Goal: Navigation & Orientation: Find specific page/section

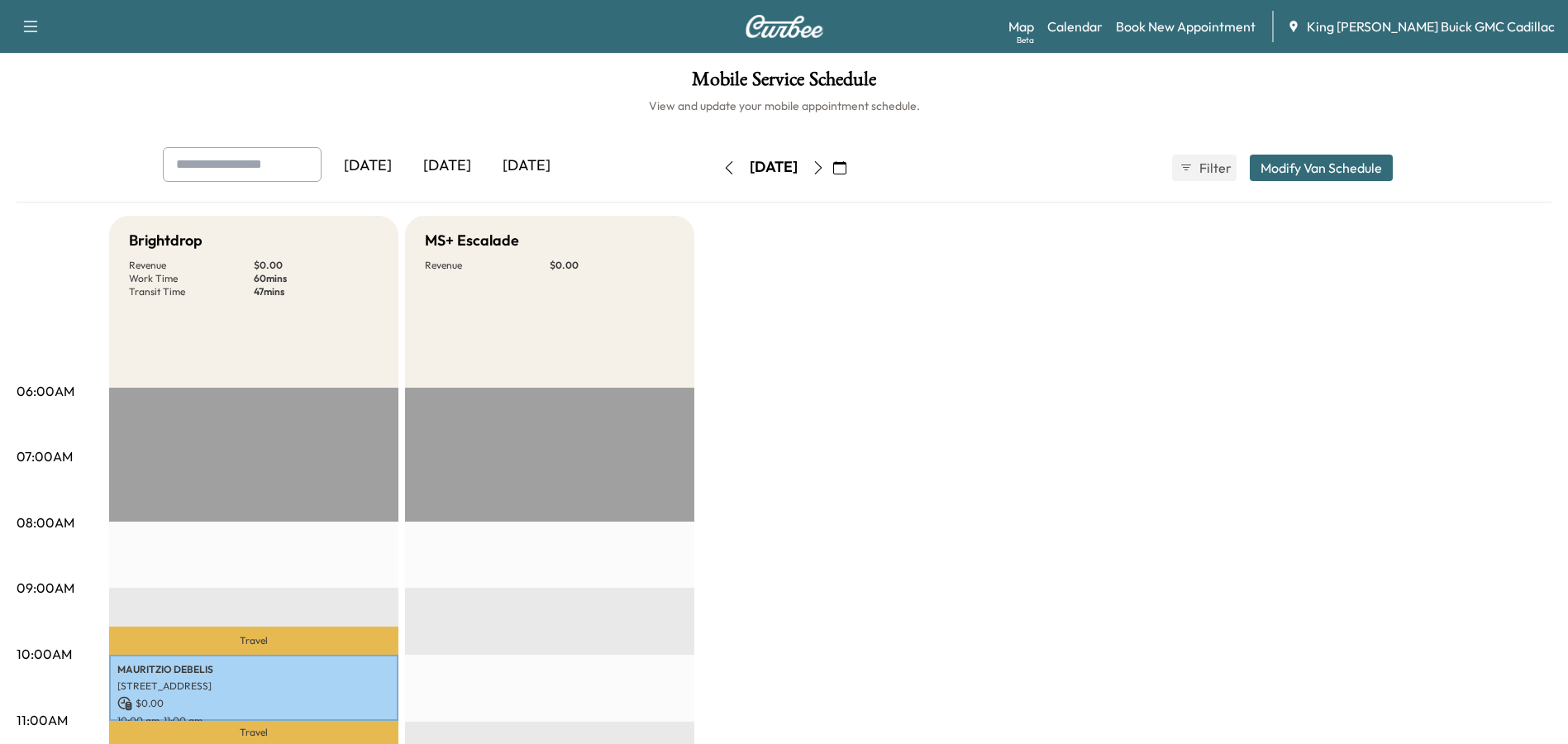
click at [452, 167] on div "[DATE]" at bounding box center [446, 166] width 79 height 38
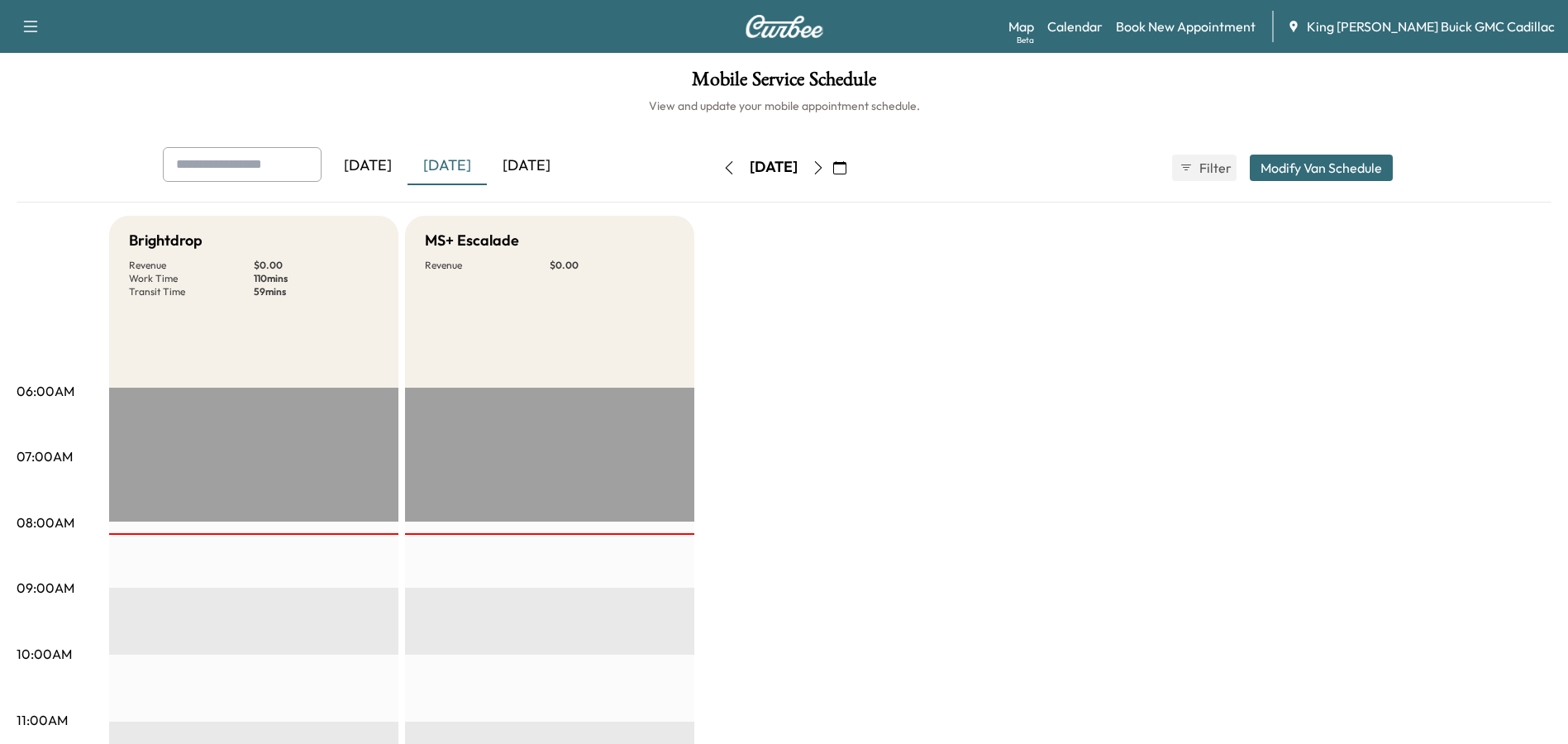
click at [525, 164] on div "[DATE]" at bounding box center [526, 166] width 79 height 38
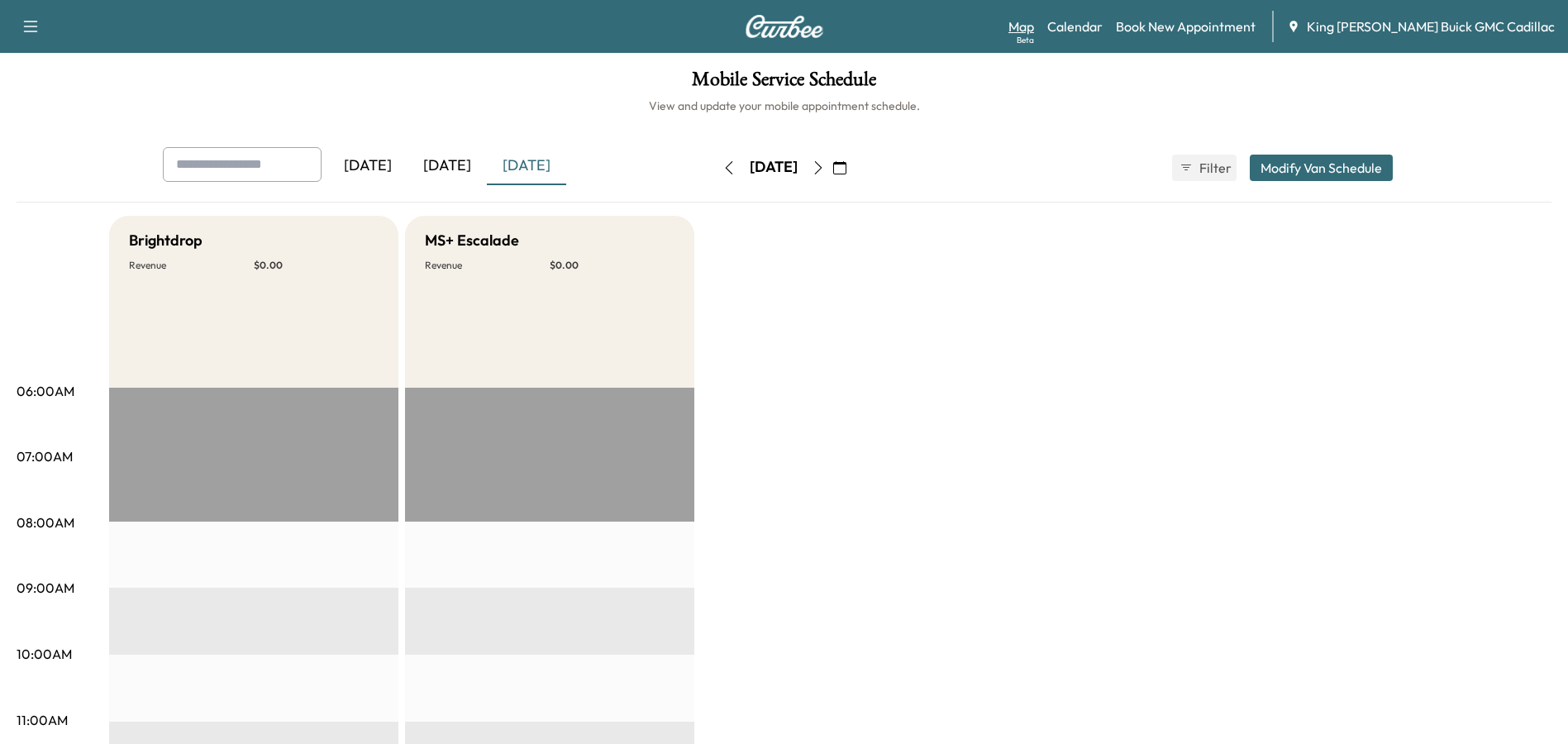
click at [1034, 28] on link "Map Beta" at bounding box center [1021, 27] width 26 height 20
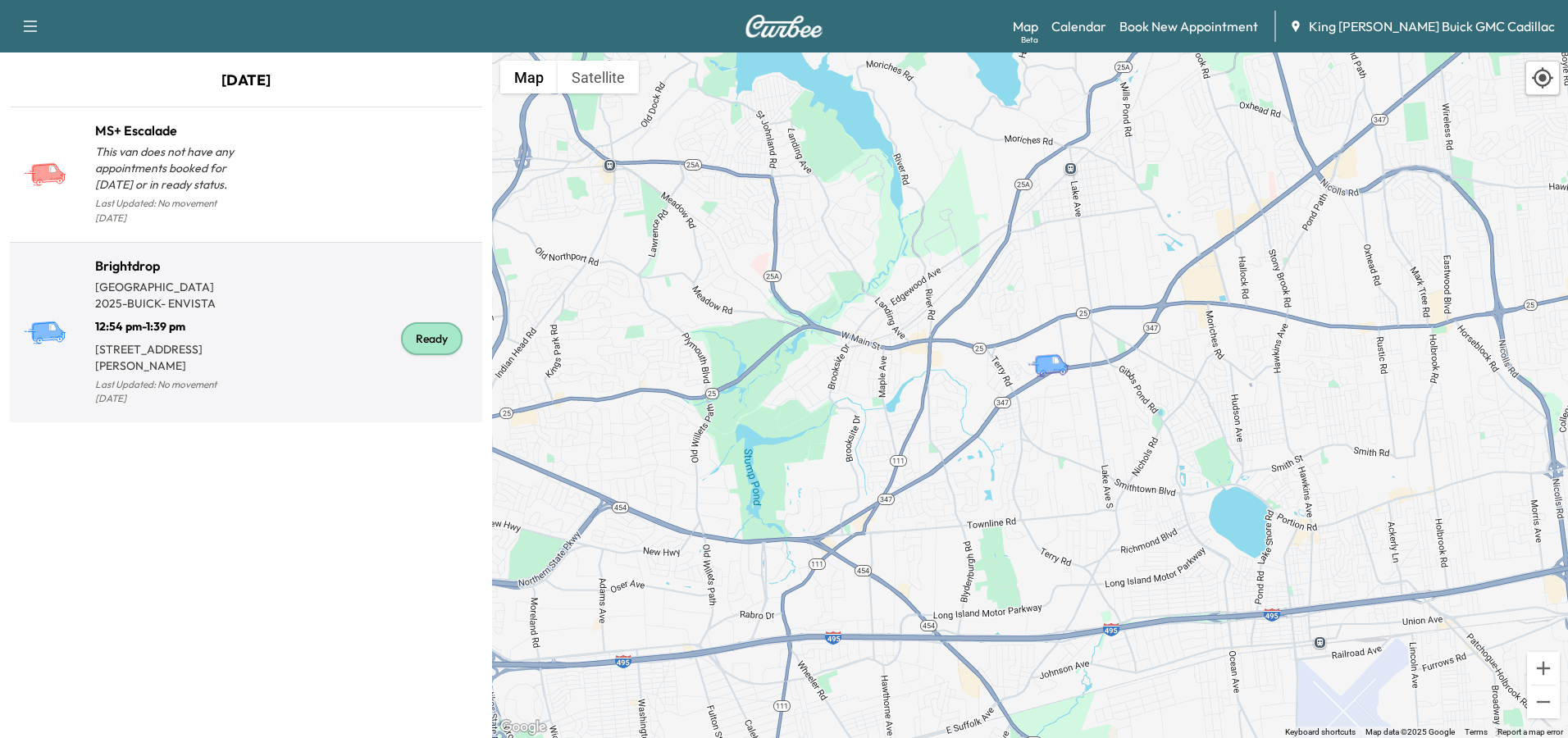
click at [309, 269] on div "Ready" at bounding box center [361, 339] width 230 height 141
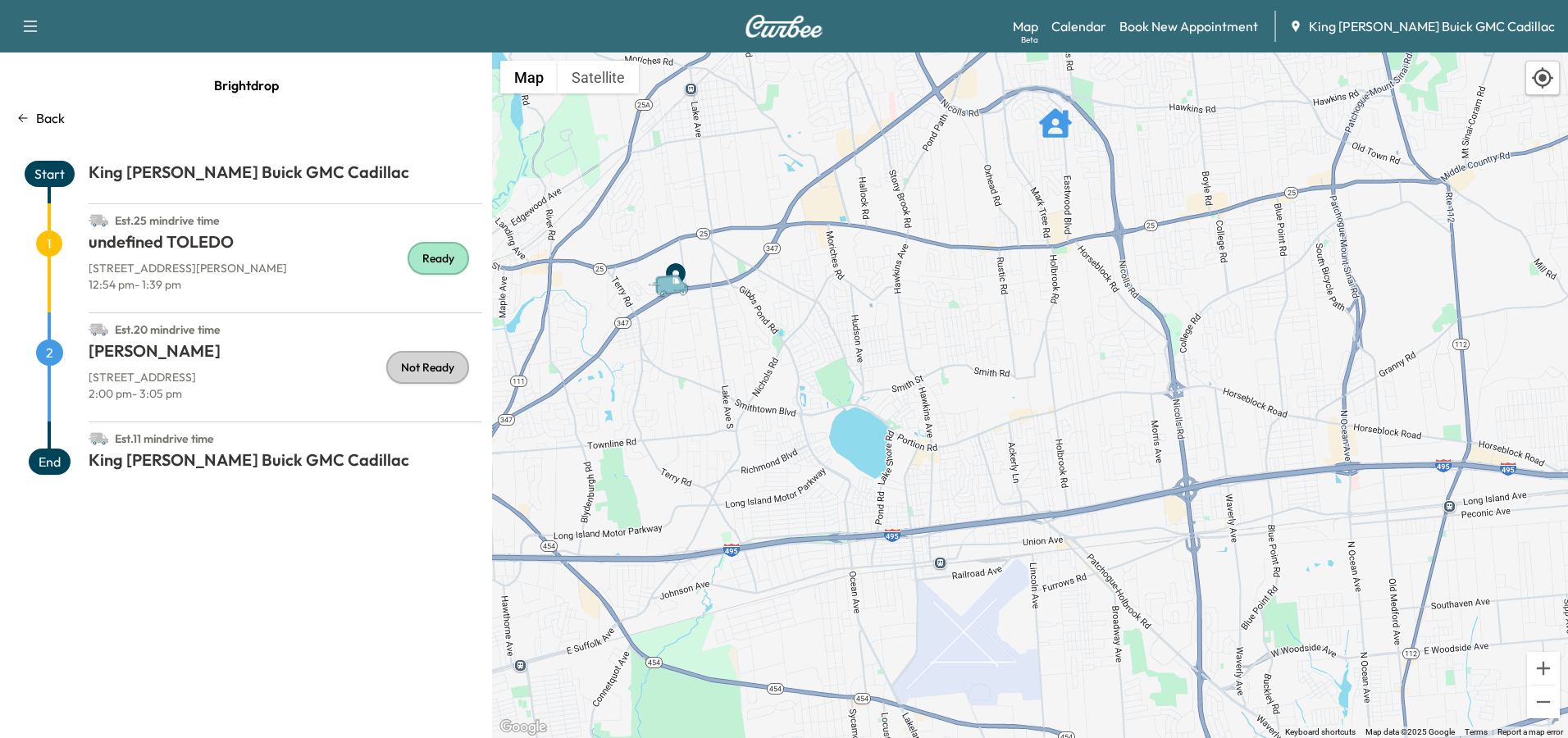
drag, startPoint x: 527, startPoint y: 460, endPoint x: 1041, endPoint y: 372, distance: 521.5
click at [1041, 372] on div "To activate drag with keyboard, press Alt + Enter. Once in keyboard drag state,…" at bounding box center [1029, 395] width 1075 height 686
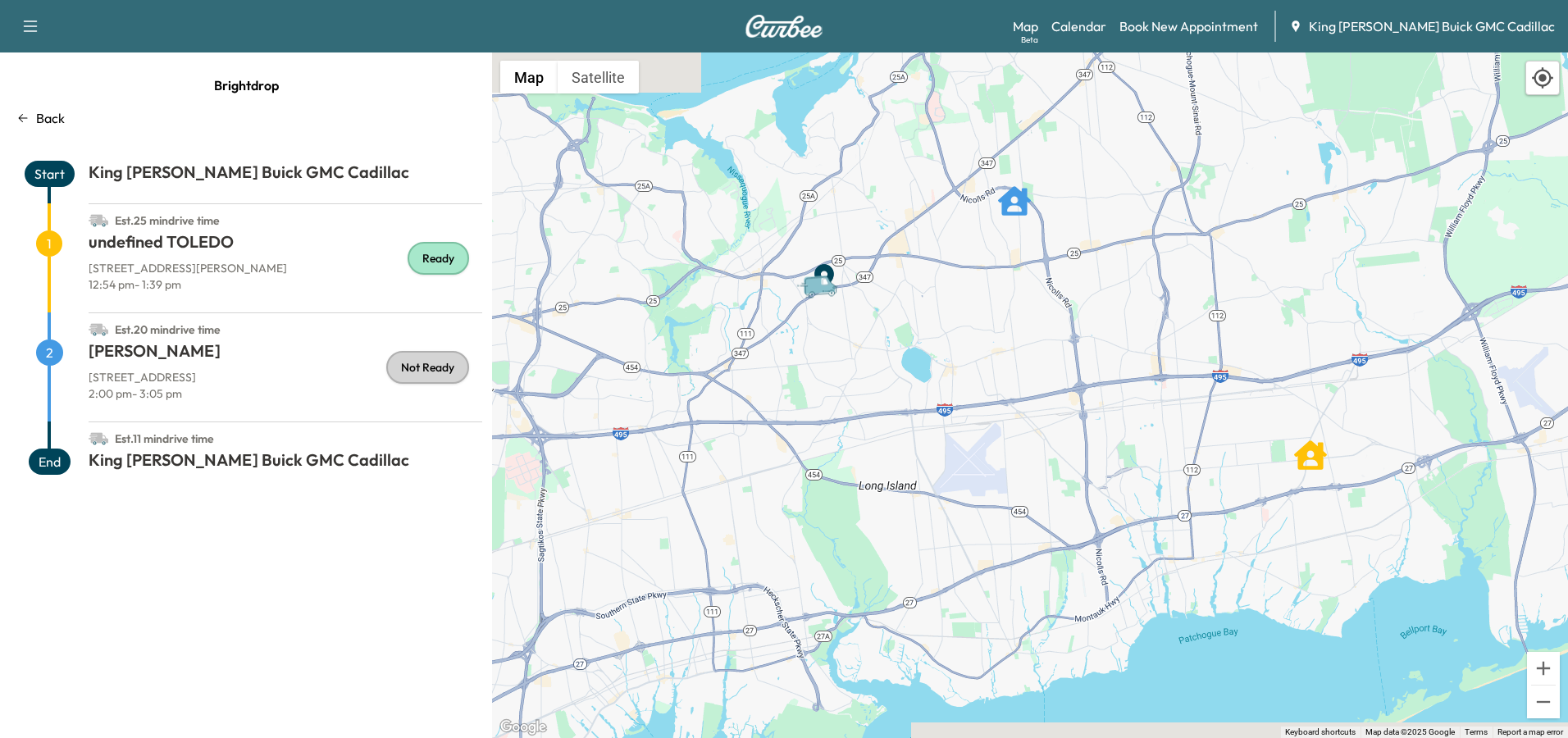
drag, startPoint x: 934, startPoint y: 156, endPoint x: 922, endPoint y: 211, distance: 56.3
click at [922, 211] on div "To activate drag with keyboard, press Alt + Enter. Once in keyboard drag state,…" at bounding box center [1029, 395] width 1075 height 686
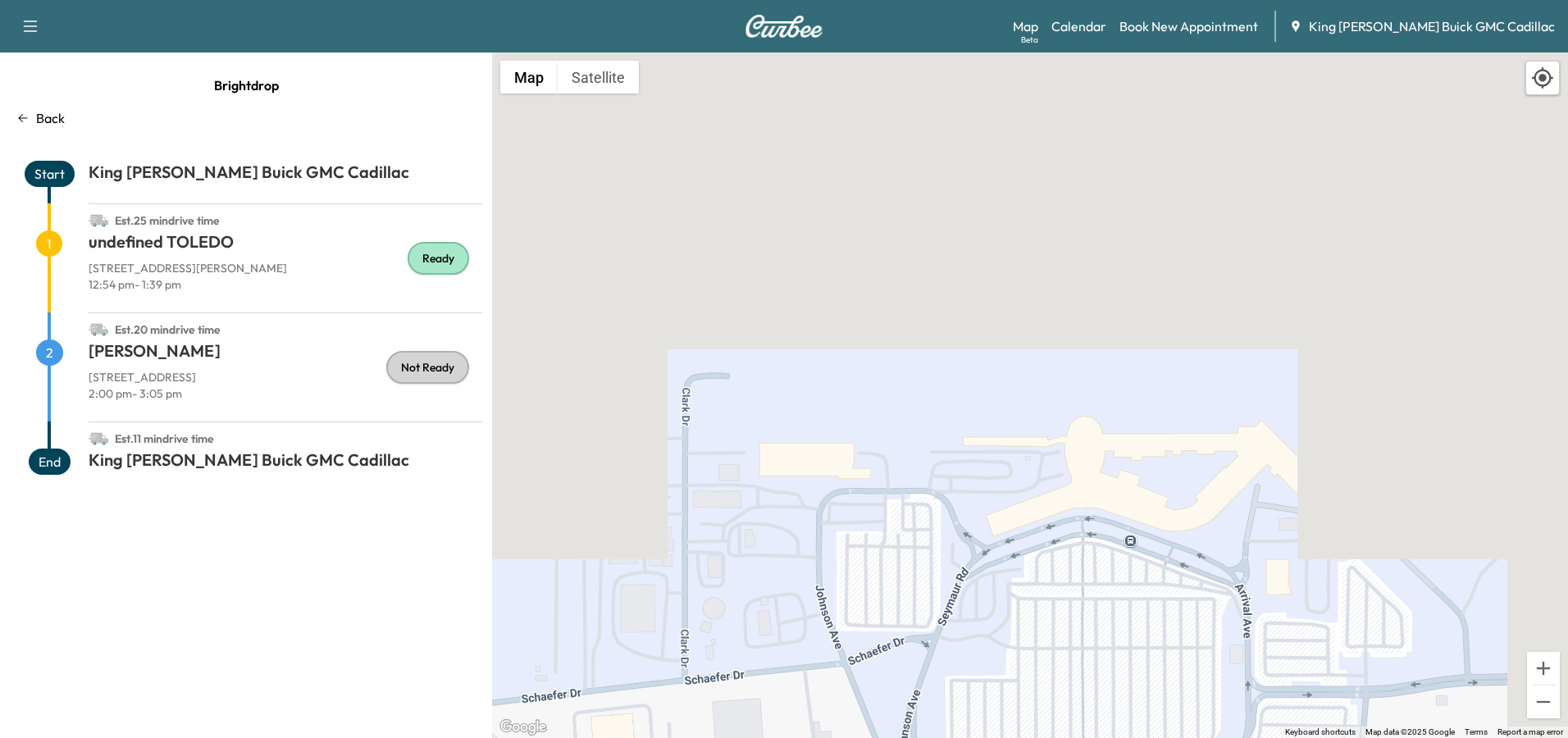
drag, startPoint x: 968, startPoint y: 457, endPoint x: 874, endPoint y: 323, distance: 163.7
click at [874, 328] on div "To activate drag with keyboard, press Alt + Enter. Once in keyboard drag state,…" at bounding box center [1029, 395] width 1075 height 686
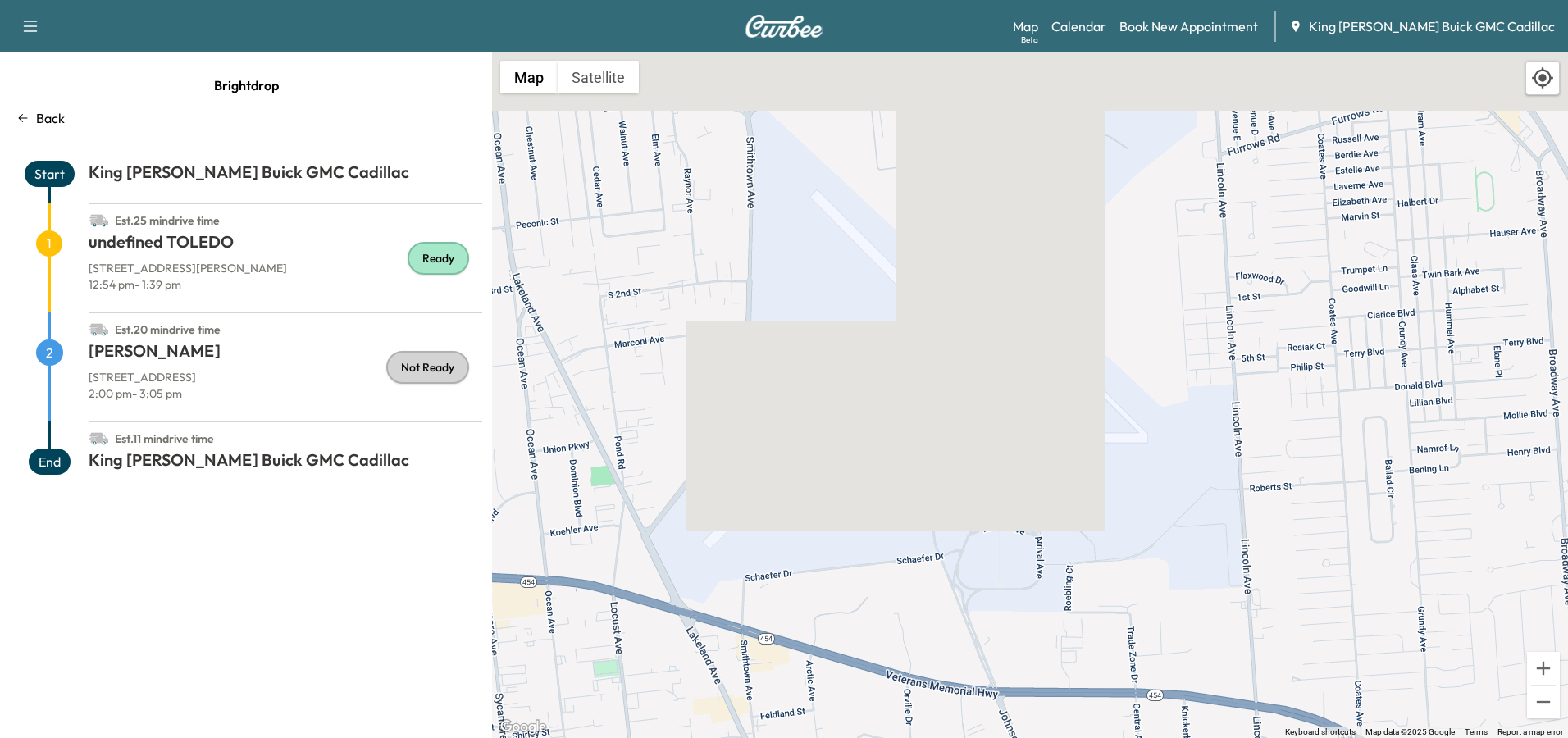
drag, startPoint x: 871, startPoint y: 323, endPoint x: 946, endPoint y: 484, distance: 177.6
click at [948, 493] on div "To activate drag with keyboard, press Alt + Enter. Once in keyboard drag state,…" at bounding box center [1029, 395] width 1075 height 686
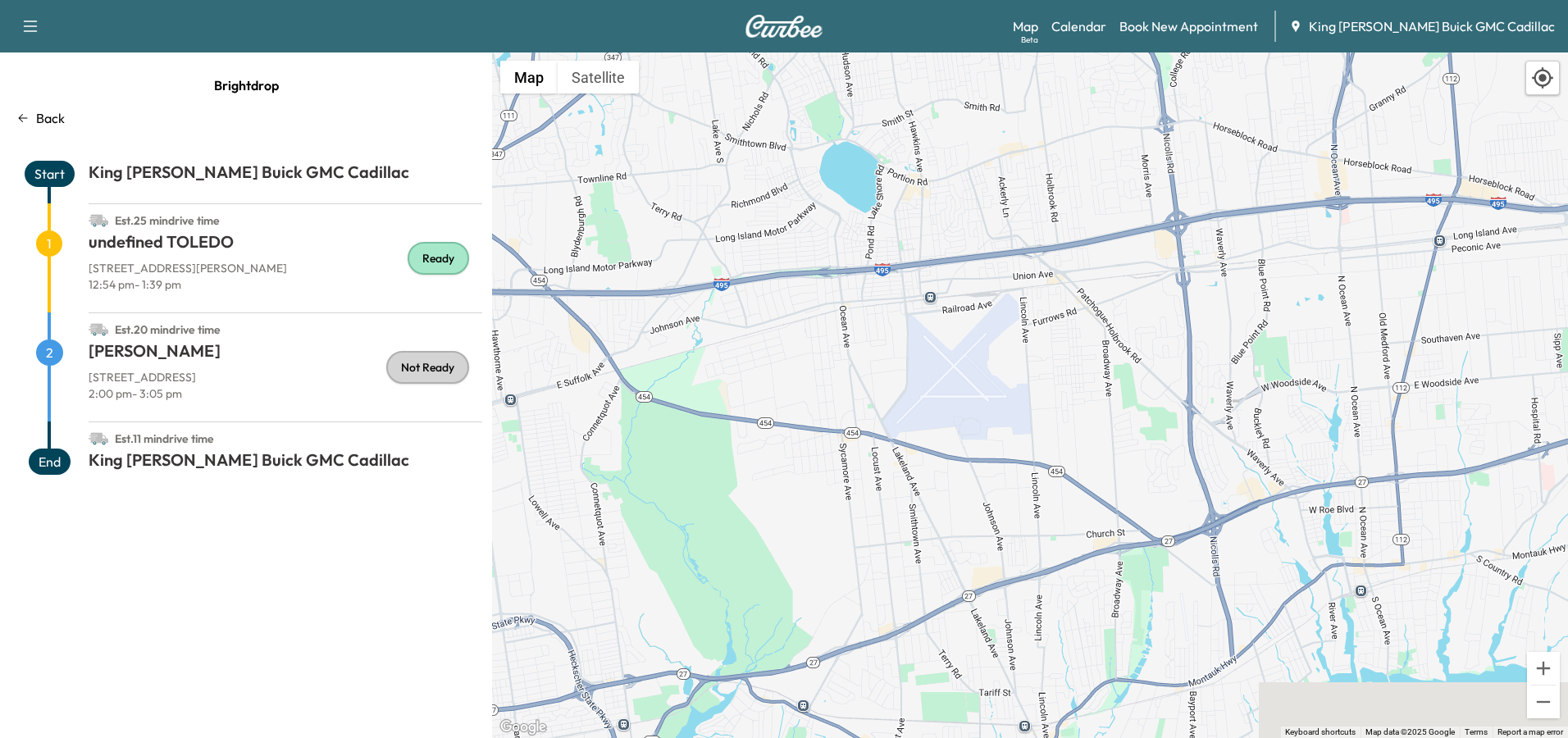
drag, startPoint x: 743, startPoint y: 342, endPoint x: 872, endPoint y: 358, distance: 130.0
click at [872, 358] on div "To activate drag with keyboard, press Alt + Enter. Once in keyboard drag state,…" at bounding box center [1029, 395] width 1075 height 686
